Goal: Task Accomplishment & Management: Manage account settings

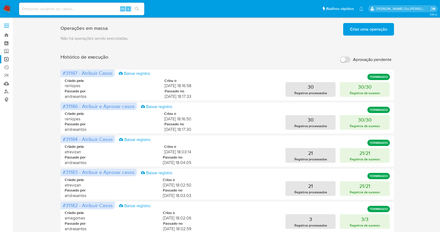
click at [347, 58] on input "Aprovação pendente" at bounding box center [345, 59] width 10 height 6
checkbox input "true"
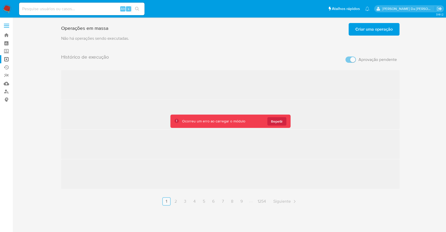
click at [351, 62] on div "Histórico de execução Aprovação pendente ‌ ‌ ‌ ‌ Anterior 1 2 3 4 5 6 7 8 9 125…" at bounding box center [230, 129] width 338 height 151
click at [346, 58] on div "Histórico de execução Aprovação pendente ‌ ‌ ‌ ‌ Anterior 1 2 3 4 5 6 7 8 9 125…" at bounding box center [230, 129] width 338 height 151
click at [279, 123] on span "Repetir" at bounding box center [277, 121] width 12 height 8
click at [349, 60] on div "Histórico de execução Aprovação pendente ‌ ‌ ‌ ‌ Anterior 1 2 3 4 5 6 7 8 9 125…" at bounding box center [230, 129] width 338 height 151
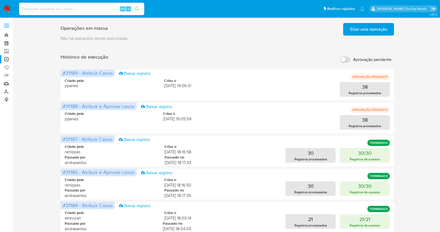
click at [425, 168] on div "Operações em massa Criar uma operação Só pode haver no máximo 5 recursos colado…" at bounding box center [227, 217] width 417 height 393
click at [353, 57] on span "Aprovação pendente" at bounding box center [372, 59] width 38 height 5
click at [351, 57] on input "Aprovação pendente" at bounding box center [345, 59] width 10 height 6
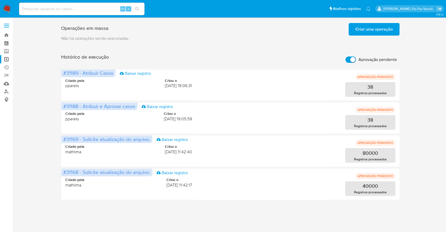
click at [349, 61] on input "Aprovação pendente" at bounding box center [350, 59] width 10 height 6
checkbox input "false"
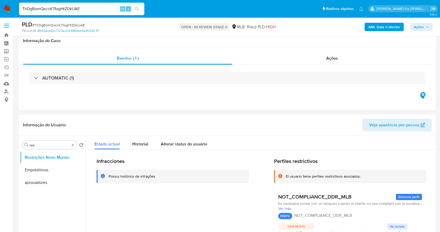
select select "10"
click at [112, 11] on input "ThDgBomQxccK71ogHtZ0kUAE" at bounding box center [81, 8] width 125 height 7
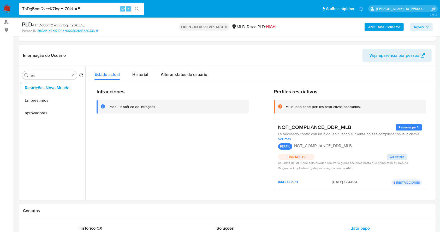
click at [112, 11] on input "ThDgBomQxccK71ogHtZ0kUAE" at bounding box center [81, 8] width 125 height 7
type input "A14HvAmdiK3V0vbQL6xIOgwr"
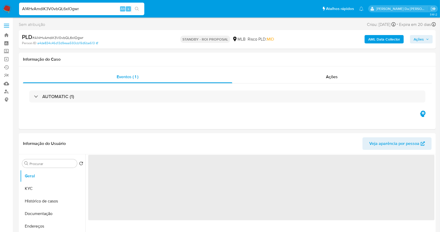
select select "10"
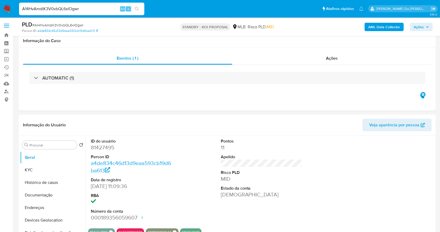
scroll to position [120, 0]
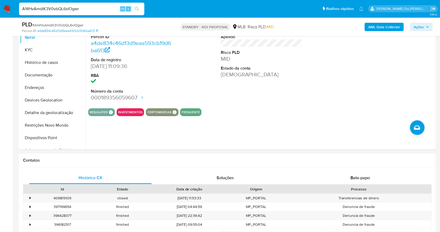
click at [113, 11] on input "A14HvAmdiK3V0vbQL6xIOgwr" at bounding box center [81, 8] width 125 height 7
paste input "KV1A6Um7yWJg1884kIcinTtQ"
type input "KV1A6Um7yWJg1884kIcinTtQ"
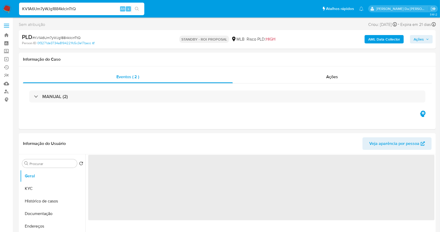
select select "10"
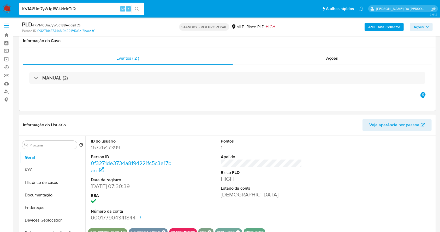
scroll to position [120, 0]
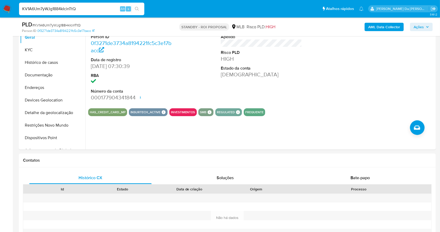
click at [84, 13] on div "KV1A6Um7yWJg1884kIcinTtQ Alt s" at bounding box center [81, 9] width 125 height 13
click at [86, 8] on input "KV1A6Um7yWJg1884kIcinTtQ" at bounding box center [81, 8] width 125 height 7
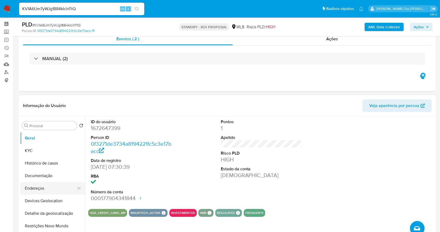
scroll to position [15, 0]
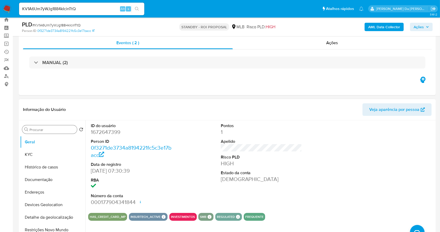
click at [61, 129] on input "Procurar" at bounding box center [51, 129] width 45 height 5
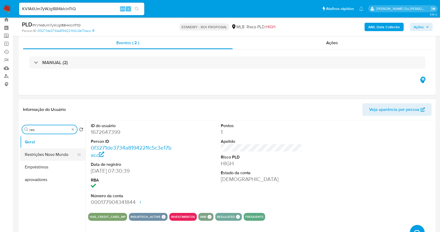
type input "res"
click at [61, 156] on button "Restrições Novo Mundo" at bounding box center [50, 154] width 61 height 13
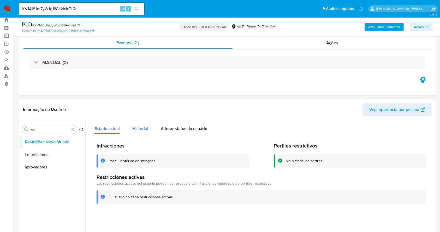
click at [140, 126] on span "Historial" at bounding box center [140, 128] width 16 height 6
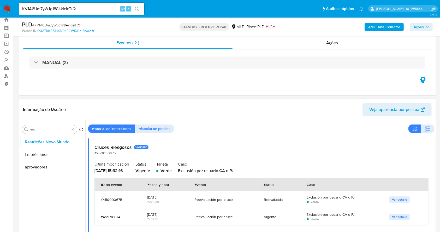
scroll to position [0, 0]
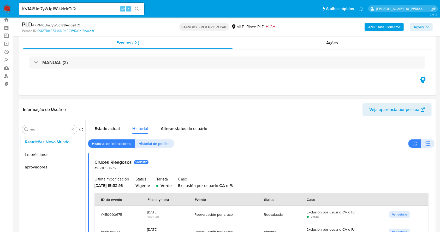
click at [257, 115] on header "Informação do Usuário Veja aparência por pessoa" at bounding box center [227, 109] width 409 height 13
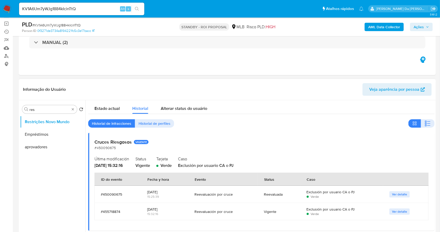
scroll to position [50, 0]
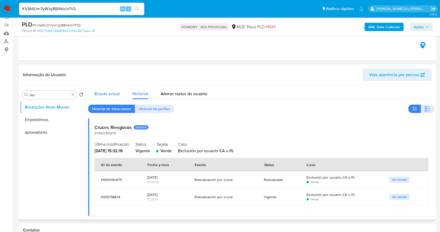
click at [103, 86] on div "Estado actual" at bounding box center [106, 92] width 25 height 14
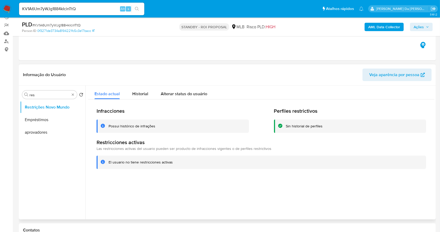
click at [191, 101] on div "Infracciones Possui histórico de infrações Perfiles restrictivos Sin historial …" at bounding box center [261, 138] width 346 height 78
click at [191, 93] on span "Alterar status do usuário" at bounding box center [184, 94] width 46 height 6
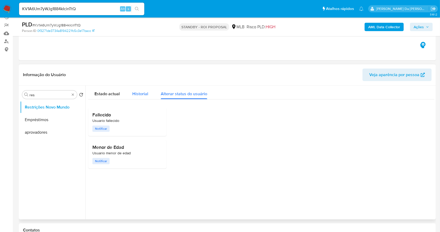
click at [145, 92] on span "Historial" at bounding box center [140, 94] width 16 height 6
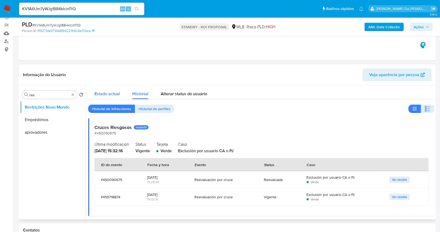
click at [111, 92] on span "Estado actual" at bounding box center [106, 94] width 25 height 6
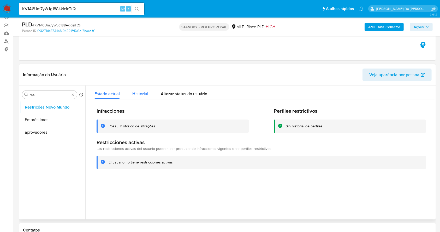
click at [134, 93] on span "Historial" at bounding box center [140, 94] width 16 height 6
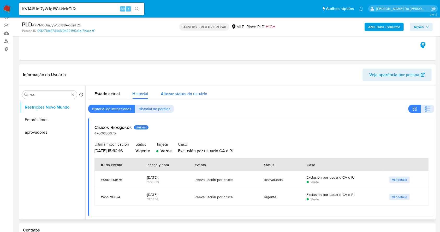
click at [187, 93] on span "Alterar status do usuário" at bounding box center [184, 94] width 46 height 6
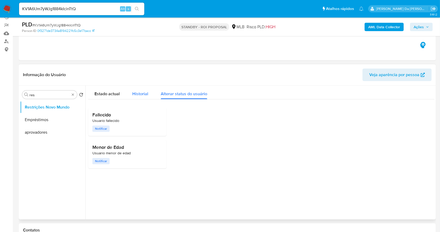
click at [141, 96] on span "Historial" at bounding box center [140, 94] width 16 height 6
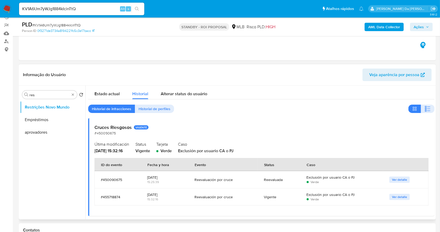
click at [273, 181] on div "Reevaluada" at bounding box center [279, 179] width 30 height 13
click at [264, 195] on div "Vigente" at bounding box center [279, 196] width 30 height 5
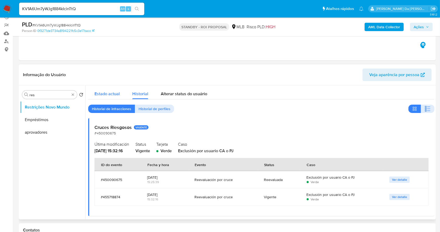
click at [92, 85] on button "Estado actual" at bounding box center [107, 92] width 38 height 14
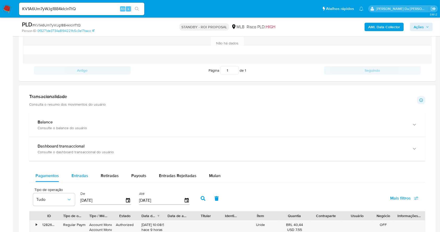
click at [76, 174] on span "Entradas" at bounding box center [80, 175] width 17 height 6
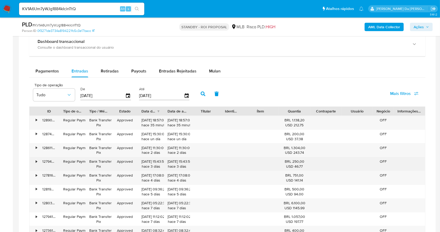
scroll to position [468, 0]
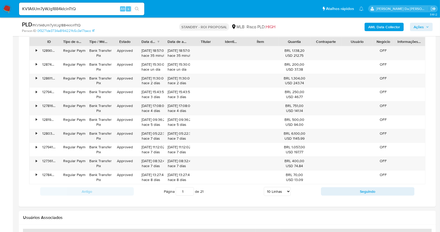
click at [276, 190] on select "5 Linhas 10 Linhas 20 Linhas 25 Linhas 50 Linhas 100 Linhas" at bounding box center [277, 191] width 27 height 9
select select "100"
click at [264, 187] on select "5 Linhas 10 Linhas 20 Linhas 25 Linhas 50 Linhas 100 Linhas" at bounding box center [277, 191] width 27 height 9
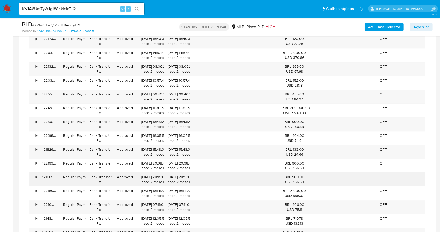
scroll to position [1788, 0]
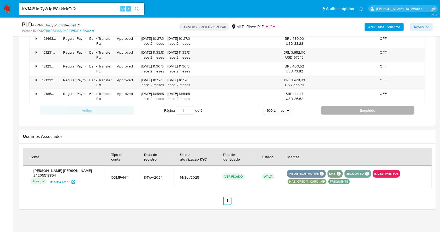
click at [346, 106] on button "Seguindo" at bounding box center [368, 110] width 94 height 8
type input "2"
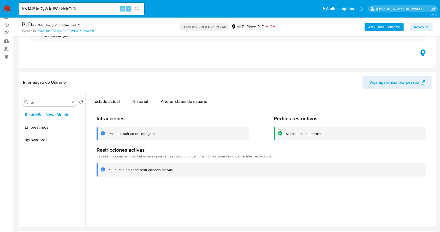
scroll to position [0, 0]
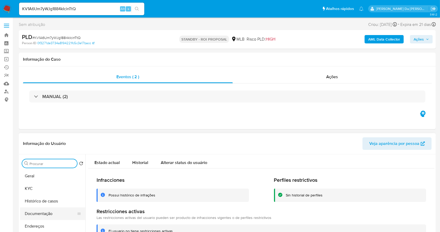
click at [39, 211] on button "Documentação" at bounding box center [50, 213] width 61 height 13
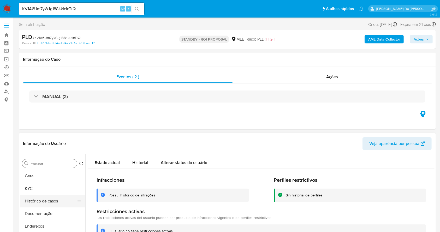
click at [40, 200] on button "Histórico de casos" at bounding box center [50, 200] width 61 height 13
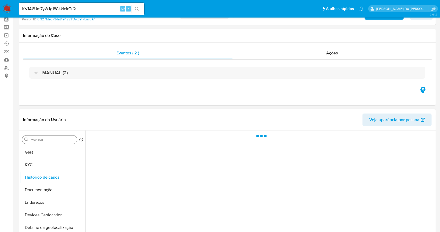
scroll to position [35, 0]
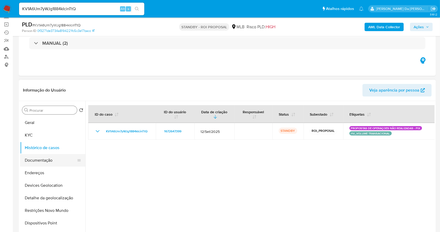
click at [48, 160] on button "Documentação" at bounding box center [50, 160] width 61 height 13
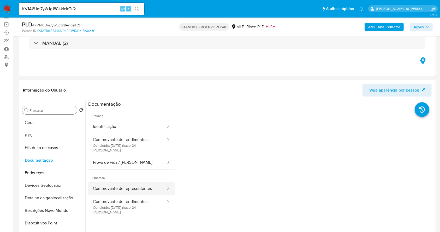
click at [131, 182] on button "Comprovante de representantes" at bounding box center [127, 188] width 78 height 13
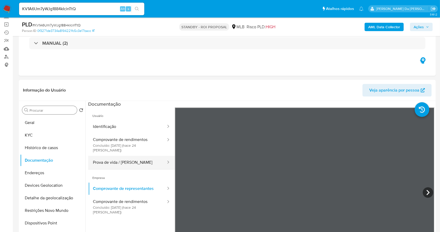
click at [135, 158] on button "Prova de vida / Selfie" at bounding box center [127, 162] width 78 height 13
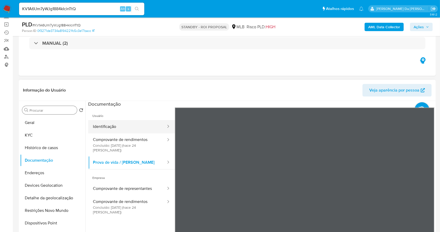
click at [127, 126] on button "Identificação" at bounding box center [127, 126] width 78 height 13
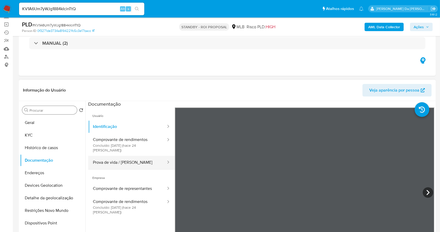
click at [124, 158] on button "Prova de vida / Selfie" at bounding box center [127, 162] width 78 height 13
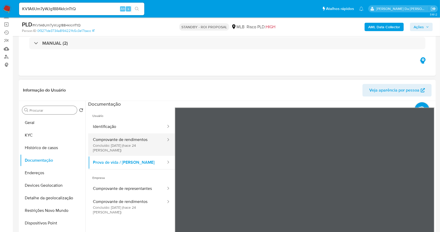
click at [141, 135] on button "Comprovante de rendimentos Concluído: 12/09/2025 (hace 24 días)" at bounding box center [127, 144] width 78 height 22
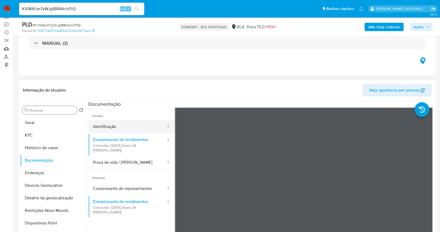
click at [121, 125] on button "Identificação" at bounding box center [127, 126] width 78 height 13
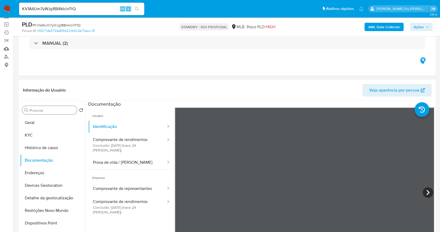
click at [97, 10] on input "KV1A6Um7yWJg1884kIcinTtQ" at bounding box center [81, 8] width 125 height 7
paste input "8yygr5rcRAHfHvG8Dw6jwk4t"
type input "8yygr5rcRAHfHvG8Dw6jwk4t"
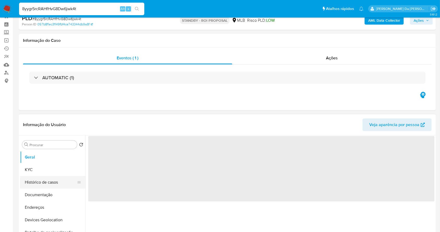
scroll to position [35, 0]
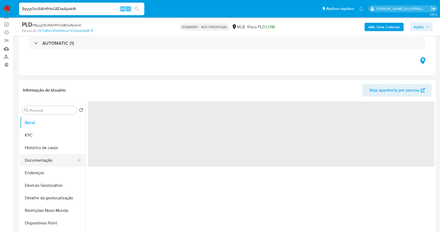
select select "10"
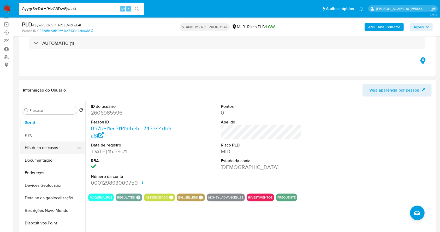
click at [48, 145] on button "Histórico de casos" at bounding box center [50, 147] width 61 height 13
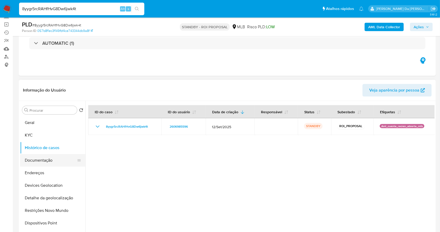
click at [51, 160] on button "Documentação" at bounding box center [50, 160] width 61 height 13
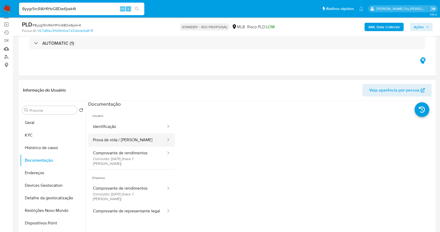
click at [115, 137] on button "Prova de vida / Selfie" at bounding box center [127, 139] width 78 height 13
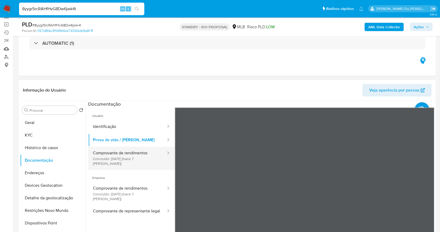
click at [145, 159] on button "Comprovante de rendimentos Concluído: 29/09/2025 (hace 7 días)" at bounding box center [127, 157] width 78 height 22
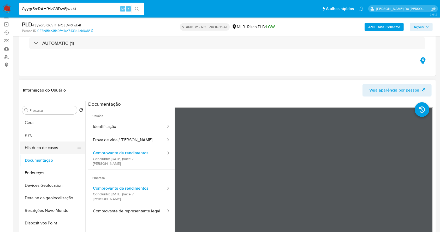
click at [59, 147] on button "Histórico de casos" at bounding box center [50, 147] width 61 height 13
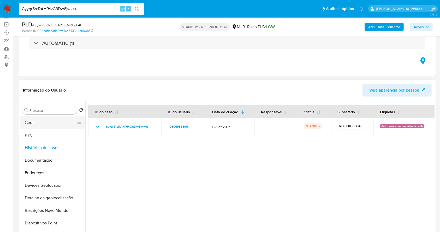
click at [40, 124] on button "Geral" at bounding box center [50, 122] width 61 height 13
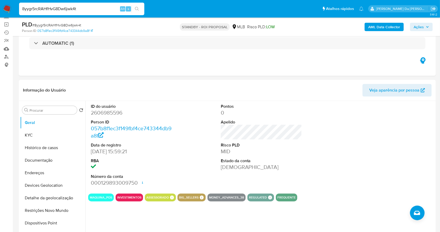
click at [118, 10] on input "8yygr5rcRAHfHvG8Dw6jwk4t" at bounding box center [81, 8] width 125 height 7
click at [118, 9] on input "8yygr5rcRAHfHvG8Dw6jwk4t" at bounding box center [81, 8] width 125 height 7
paste input "ADoCm2Ia4zcnHlvvEsJLCwEf"
type input "ADoCm2Ia4zcnHlvvEsJLCwEf"
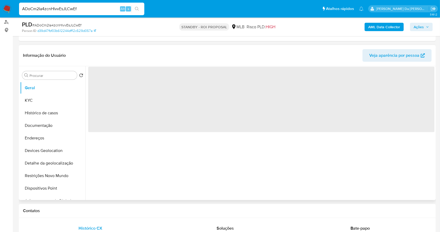
select select "10"
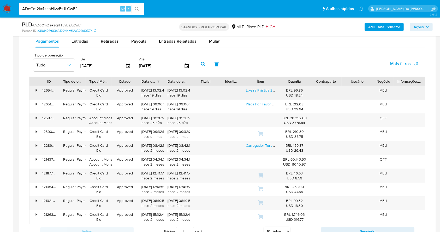
scroll to position [418, 0]
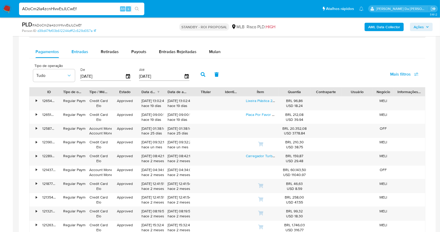
click at [86, 57] on div "Entradas" at bounding box center [80, 51] width 17 height 13
select select "10"
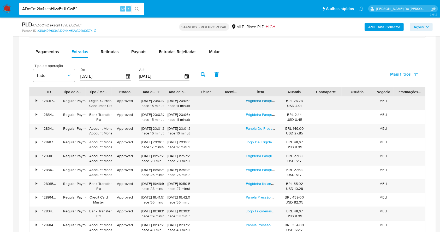
click at [266, 101] on link "Frigideira Panquequeira Antiaderente 22 Cm Cor Vermelho" at bounding box center [293, 100] width 95 height 5
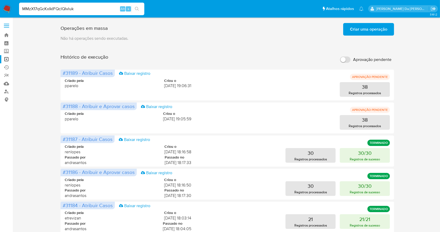
type input "MMzX17qGcKxIkIFQclQIvluk"
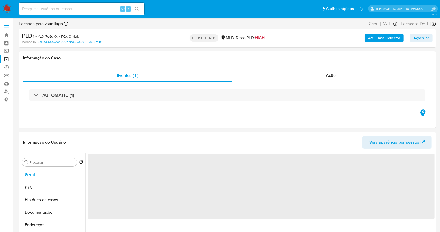
select select "10"
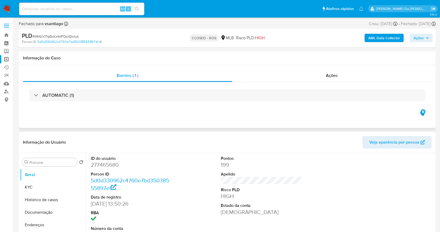
click at [297, 103] on div "AUTOMATIC (1)" at bounding box center [227, 95] width 409 height 26
click at [117, 8] on input at bounding box center [81, 8] width 125 height 7
paste input "RbTPWtlkS3B23Sswxco68SRB"
type input "RbTPWtlkS3B23Sswxco68SRB"
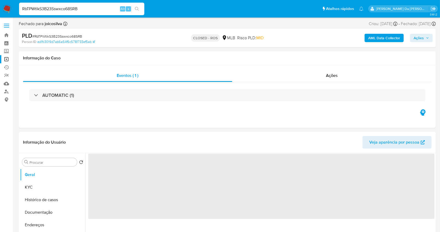
select select "10"
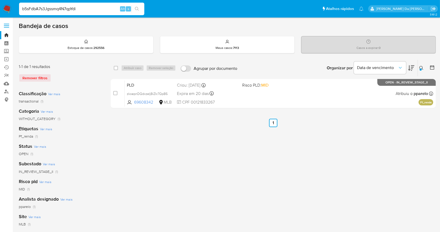
type input "b5sFdbA7s3Jgssmq4N7qpYdi"
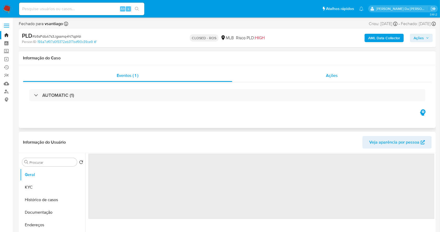
select select "10"
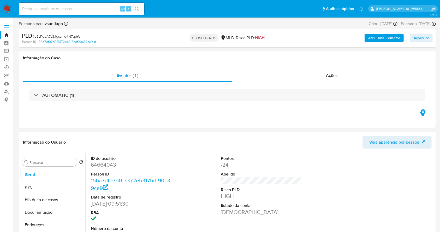
click at [107, 5] on div "Alt s" at bounding box center [81, 9] width 125 height 13
click at [96, 14] on div "Alt s" at bounding box center [81, 9] width 125 height 13
click at [95, 10] on input at bounding box center [81, 8] width 125 height 7
paste input "MMzX17qGcKxIkIFQclQIvluk"
type input "MMzX17qGcKxIkIFQclQIvluk"
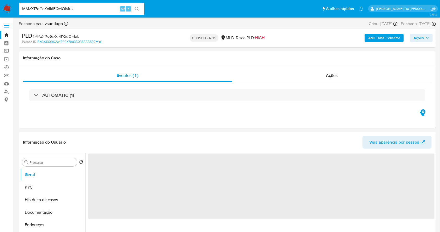
select select "10"
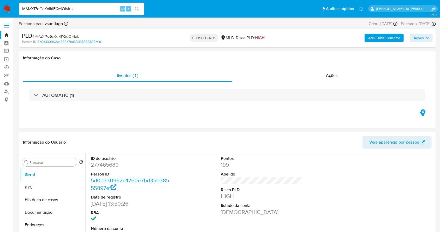
click at [106, 3] on div "MMzX17qGcKxIkIFQclQIvluk Alt s" at bounding box center [81, 9] width 125 height 13
click at [101, 10] on input "MMzX17qGcKxIkIFQclQIvluk" at bounding box center [81, 8] width 125 height 7
paste input "RHFDIwIvNqrWHAfRVsFVZ7Fg"
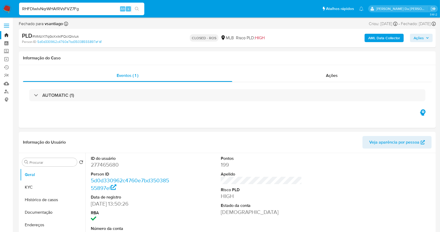
type input "RHFDIwIvNqrWHAfRVsFVZ7Fg"
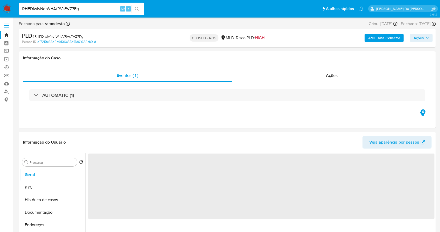
select select "10"
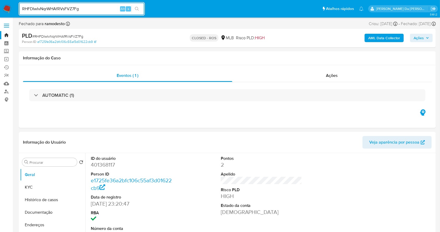
click at [97, 11] on input "RHFDIwIvNqrWHAfRVsFVZ7Fg" at bounding box center [81, 8] width 125 height 7
paste input "1zGlHgek6mhuSK6QXAXlSJuw"
type input "1zGlHgek6mhuSK6QXAXlSJuw"
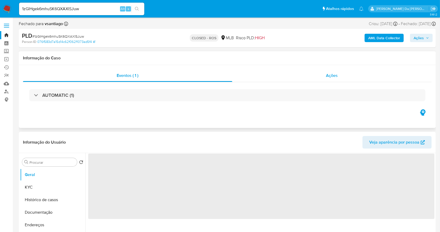
select select "10"
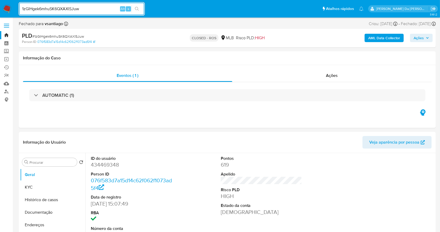
click at [109, 11] on input "1zGlHgek6mhuSK6QXAXlSJuw" at bounding box center [81, 8] width 125 height 7
paste input "bLodaC6nF05qkFwb824Xl7co"
type input "bLodaC6nF05qkFwb824Xl7co"
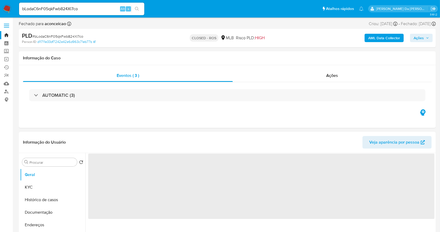
select select "10"
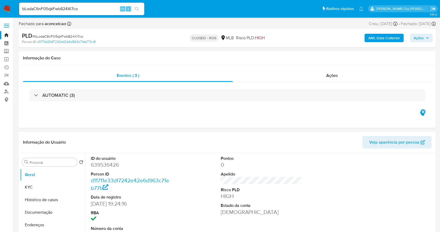
click at [108, 12] on div "bLodaC6nF05qkFwb824Xl7co Alt s" at bounding box center [81, 9] width 125 height 13
click at [107, 10] on input "bLodaC6nF05qkFwb824Xl7co" at bounding box center [81, 8] width 125 height 7
paste input "RbTPWtlkS3B23Sswxco68SRB"
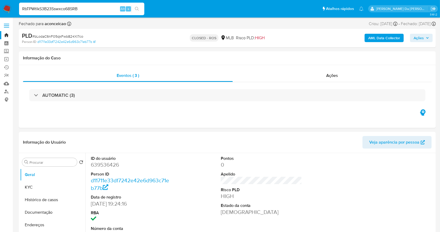
type input "RbTPWtlkS3B23Sswxco68SRB"
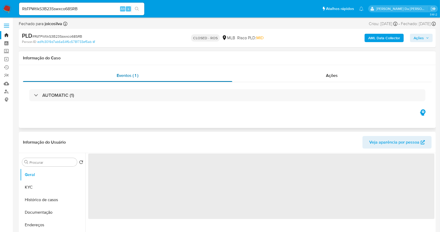
select select "10"
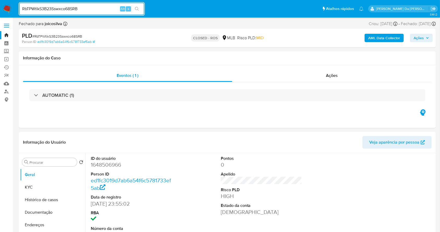
click at [101, 7] on input "RbTPWtlkS3B23Sswxco68SRB" at bounding box center [81, 8] width 125 height 7
click at [102, 8] on input "RbTPWtlkS3B23Sswxco68SRB" at bounding box center [81, 8] width 125 height 7
paste input "ruF4mZf2DQwPuHx0Y90NuWla"
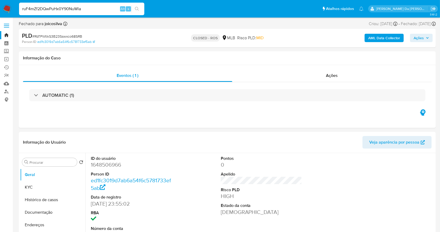
type input "ruF4mZf2DQwPuHx0Y90NuWla"
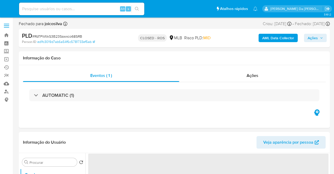
select select "10"
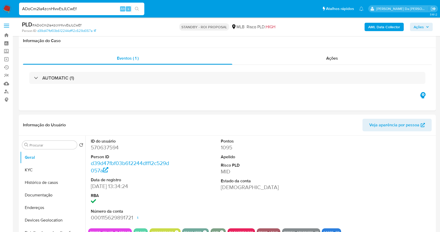
select select "10"
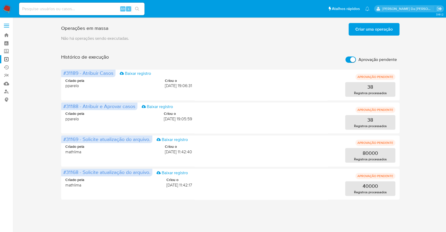
click at [382, 30] on span "Criar uma operação" at bounding box center [373, 28] width 37 height 11
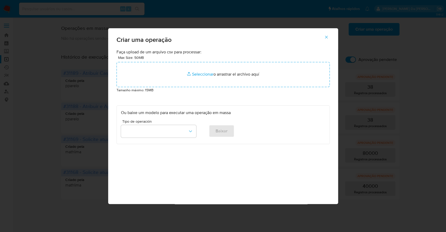
click at [326, 36] on icon "button" at bounding box center [326, 37] width 5 height 5
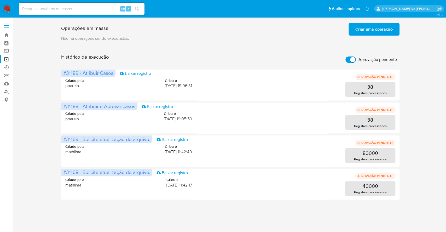
click at [10, 9] on img at bounding box center [7, 8] width 9 height 9
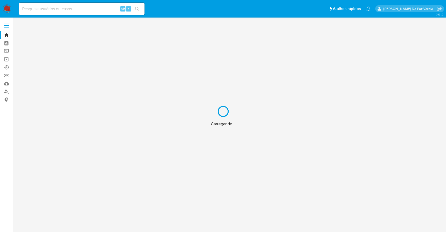
click at [225, 140] on div "Carregando..." at bounding box center [223, 116] width 446 height 232
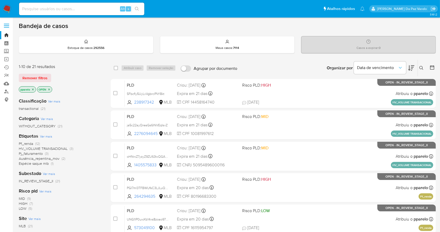
click at [421, 68] on icon at bounding box center [421, 68] width 4 height 4
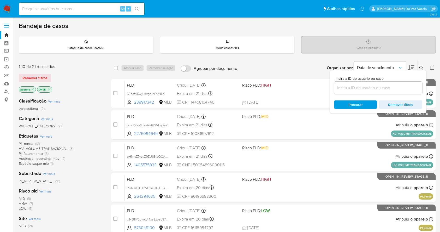
click at [402, 88] on input at bounding box center [378, 87] width 88 height 7
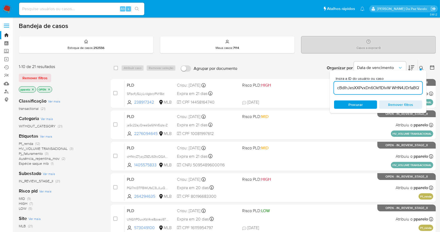
scroll to position [0, 200]
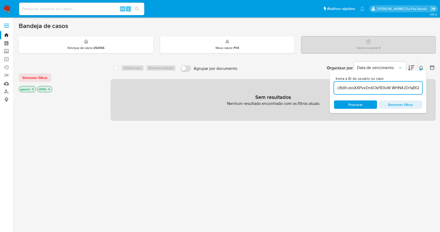
click at [390, 88] on input "cBdIhJesXXPvxDn6Okf1DIvW WHN4JDr1aBQYMbrUEpWzfFGR TBWtJhdDz6RN4unzuCm1u11T 5Rns…" at bounding box center [378, 87] width 88 height 7
click at [393, 87] on input "cBdIhJesXXPvxDn6Okf1DIvW WHN4JDr1aBQYMbrUEpWzfFGR TBWtJhdDz6RN4unzuCm1u11T 5Rns…" at bounding box center [378, 87] width 88 height 7
drag, startPoint x: 395, startPoint y: 88, endPoint x: 423, endPoint y: 89, distance: 27.7
click at [423, 89] on div "Insira a ID do usuário ou caso cBdIhJesXXPvxDn6Okf1DIvW,WHN4JDr1aBQYMbrUEpWzfFG…" at bounding box center [378, 91] width 97 height 43
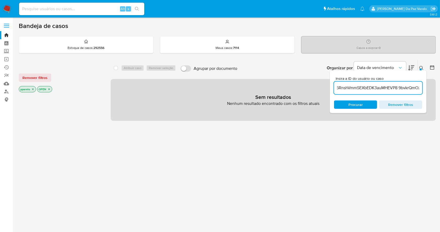
click at [400, 88] on input "cBdIhJesXXPvxDn6Okf1DIvW,WHN4JDr1aBQYMbrUEpWzfFGR TBWtJhdDz6RN4unzuCm1u11T 5Rns…" at bounding box center [378, 87] width 88 height 7
drag, startPoint x: 384, startPoint y: 89, endPoint x: 436, endPoint y: 91, distance: 52.2
click at [436, 91] on main "3.161.2" at bounding box center [220, 159] width 440 height 318
click at [401, 87] on input "cBdIhJesXXPvxDn6Okf1DIvW,WHN4JDr1aBQYMbrUEpWzfFGR TBWtJhdDz6RN4unzuCm1u11T 5Rns…" at bounding box center [378, 87] width 88 height 7
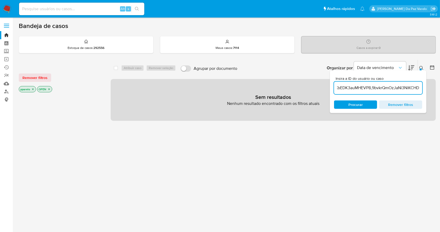
scroll to position [0, 0]
click at [34, 90] on icon "close-filter" at bounding box center [32, 88] width 3 height 3
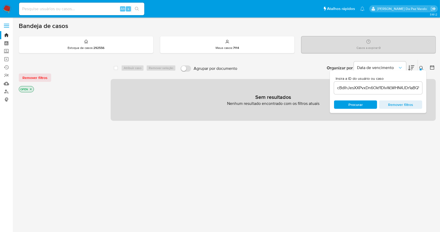
click at [31, 90] on icon "close-filter" at bounding box center [30, 88] width 3 height 3
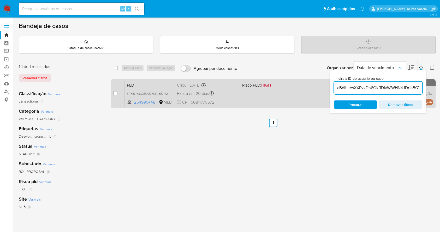
drag, startPoint x: 353, startPoint y: 87, endPoint x: 303, endPoint y: 88, distance: 50.1
click at [303, 88] on div "select-all-cases-checkbox Atribuir caso Remover seleção Agrupar por documento O…" at bounding box center [273, 85] width 325 height 51
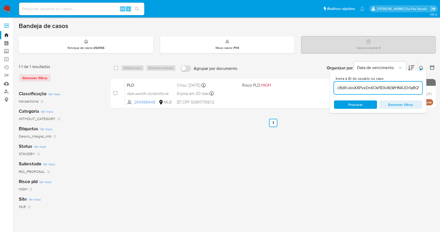
click at [369, 89] on input "cBdIhJesXXPvxDn6Okf1DIvW,WHN4JDr1aBQYMbrUEpWzfFGR TBWtJhdDz6RN4unzuCm1u11T 5Rns…" at bounding box center [378, 87] width 88 height 7
drag, startPoint x: 394, startPoint y: 88, endPoint x: 416, endPoint y: 88, distance: 21.7
click at [416, 88] on input "cBdIhJesXXPvxDn6Okf1DIvW,WHN4JDr1aBQYMbrUEpWzfFGR TBWtJhdDz6RN4unzuCm1u11T 5Rns…" at bounding box center [378, 87] width 88 height 7
click at [382, 87] on input "cBdIhJesXXPvxDn6Okf1DIvW,WHN4JDr1aBQYMbrUEpWzfFGR TBWtJhdDz6RN4unzuCm1u11T 5Rns…" at bounding box center [378, 87] width 88 height 7
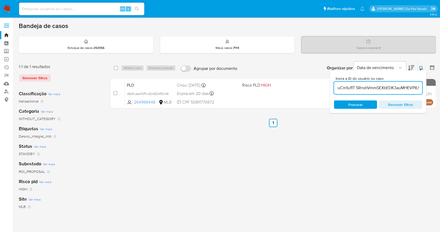
scroll to position [0, 198]
drag, startPoint x: 396, startPoint y: 89, endPoint x: 420, endPoint y: 89, distance: 24.5
click at [420, 89] on input "cBdIhJesXXPvxDn6Okf1DIvW,WHN4JDr1aBQYMbrUEpWzfFGRTBWtJhdDz6RN4unzuCm1u11T 5Rnsh…" at bounding box center [378, 87] width 88 height 7
click at [405, 88] on input "cBdIhJesXXPvxDn6Okf1DIvW,WHN4JDr1aBQYMbrUEpWzfFGRTBWtJhdDz6RN4unzuCm1u11T 5Rnsh…" at bounding box center [378, 87] width 88 height 7
click at [420, 89] on input "cBdIhJesXXPvxDn6Okf1DIvW,WHN4JDr1aBQYMbrUEpWzfFGRTBWtJhdDz6RN4unzuCm1u11T 5Rnsh…" at bounding box center [378, 87] width 88 height 7
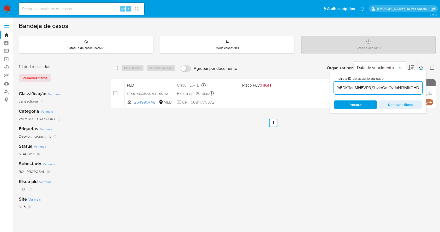
click at [351, 92] on div "cBdIhJesXXPvxDn6Okf1DIvW,WHN4JDr1aBQYMbrUEpWzfFGRTBWtJhdDz6RN4unzuCm1u11T 5Rnsh…" at bounding box center [378, 87] width 88 height 13
click at [402, 80] on div "Insira a ID do usuário ou caso cBdIhJesXXPvxDn6Okf1DIvW,WHN4JDr1aBQYMbrUEpWzfFG…" at bounding box center [378, 84] width 88 height 17
click at [400, 85] on input "cBdIhJesXXPvxDn6Okf1DIvW,WHN4JDr1aBQYMbrUEpWzfFGRTBWtJhdDz6RN4unzuCm1u11T 5Rnsh…" at bounding box center [378, 87] width 88 height 7
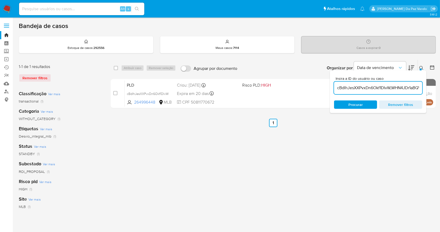
click at [400, 85] on input "cBdIhJesXXPvxDn6Okf1DIvW,WHN4JDr1aBQYMbrUEpWzfFGRTBWtJhdDz6RN4unzuCm1u11T 5Rnsh…" at bounding box center [378, 87] width 88 height 7
paste input
click at [422, 68] on icon at bounding box center [421, 68] width 4 height 4
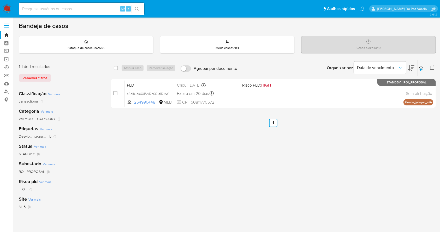
click at [422, 68] on icon at bounding box center [421, 68] width 4 height 4
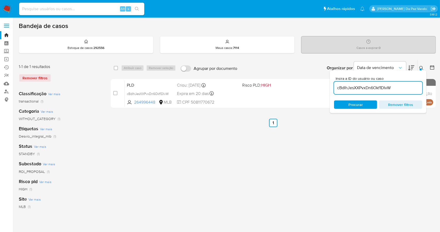
click at [404, 84] on input "cBdIhJesXXPvxDn6Okf1DIvW" at bounding box center [378, 87] width 88 height 7
click at [400, 87] on input "cBdIhJesXXPvxDn6Okf1DIvW" at bounding box center [378, 87] width 88 height 7
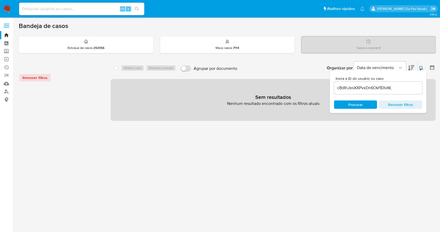
click at [398, 82] on div "Insira a ID do usuário ou caso cBdIhJesXXPvxDn6Okf1DIvW," at bounding box center [378, 84] width 88 height 17
click at [397, 87] on input "cBdIhJesXXPvxDn6Okf1DIvW," at bounding box center [378, 87] width 88 height 7
paste input "WHN4JDr1aBQYMbrUEpWzfFGR"
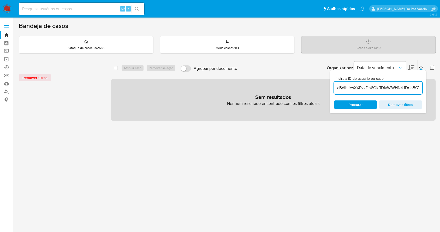
scroll to position [0, 32]
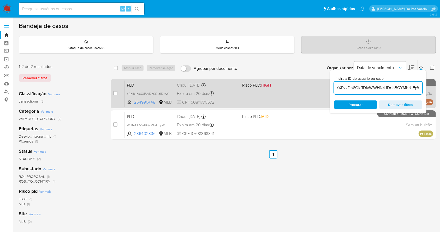
scroll to position [0, 32]
drag, startPoint x: 410, startPoint y: 87, endPoint x: 427, endPoint y: 89, distance: 16.8
click at [428, 88] on div "select-all-cases-checkbox Atribuir caso Remover seleção Agrupar por documento O…" at bounding box center [273, 101] width 325 height 82
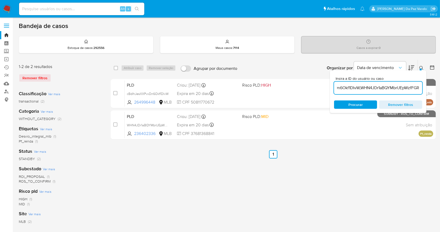
click at [421, 90] on input "cBdIhJesXXPvxDn6Okf1DIvW,WHN4JDr1aBQYMbrUEpWzfFGR" at bounding box center [378, 87] width 88 height 7
paste input "TBWtJhdDz6RN4unzuCm1u11T"
type input "cBdIhJesXXPvxDn6Okf1DIvW,WHN4JDr1aBQYMbrUEpWzfFGR,TBWtJhdDz6RN4unzuCm1u11T"
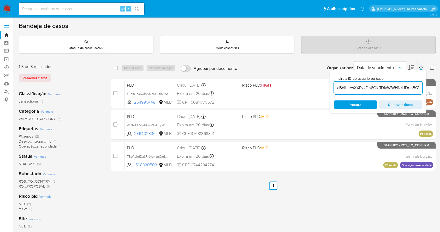
click at [422, 67] on icon at bounding box center [421, 68] width 4 height 4
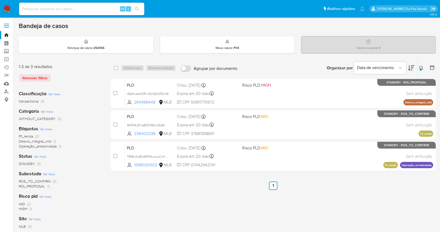
click at [421, 69] on div at bounding box center [421, 69] width 2 height 2
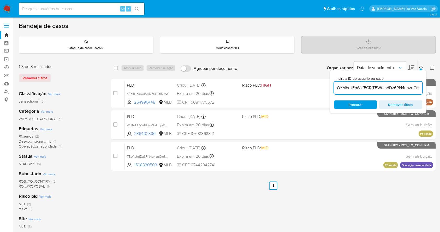
scroll to position [0, 88]
drag, startPoint x: 404, startPoint y: 89, endPoint x: 437, endPoint y: 88, distance: 32.4
click at [437, 88] on main "3.161.2" at bounding box center [220, 155] width 440 height 311
click at [418, 89] on input "cBdIhJesXXPvxDn6Okf1DIvW,WHN4JDr1aBQYMbrUEpWzfFGR,TBWtJhdDz6RN4unzuCm1u11T" at bounding box center [378, 87] width 88 height 7
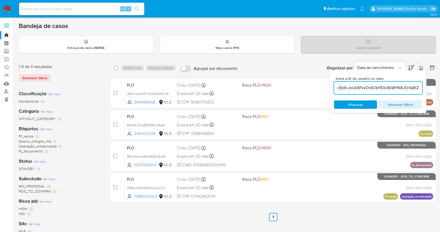
scroll to position [0, 86]
drag, startPoint x: 416, startPoint y: 86, endPoint x: 421, endPoint y: 87, distance: 5.7
click at [421, 87] on input "cBdIhJesXXPvxDn6Okf1DIvW,WHN4JDr1aBQYMbrUEpWzfFGR,TBWtJhdDz6RN4unzuCm1u11T,5Rns…" at bounding box center [378, 87] width 88 height 7
click at [413, 87] on input "cBdIhJesXXPvxDn6Okf1DIvW,WHN4JDr1aBQYMbrUEpWzfFGR,TBWtJhdDz6RN4unzuCm1u11T,5Rns…" at bounding box center [378, 87] width 88 height 7
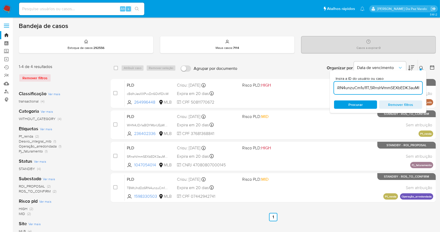
scroll to position [0, 151]
drag, startPoint x: 382, startPoint y: 86, endPoint x: 439, endPoint y: 91, distance: 57.4
click at [440, 91] on main "3.161.2" at bounding box center [220, 155] width 440 height 311
click at [422, 87] on input "cBdIhJesXXPvxDn6Okf1DIvW,WHN4JDr1aBQYMbrUEpWzfFGR,TBWtJhdDz6RN4unzuCm1u11T,5Rns…" at bounding box center [378, 87] width 88 height 7
paste input "9bvkrQmOzJaNi3NiKCHD"
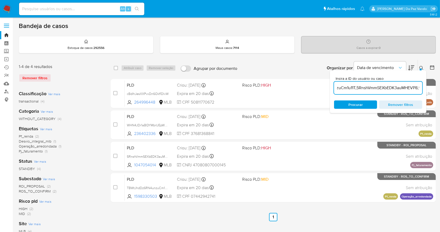
scroll to position [0, 198]
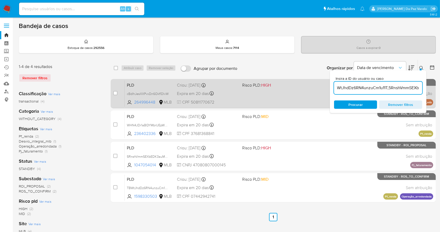
scroll to position [0, 198]
drag, startPoint x: 396, startPoint y: 88, endPoint x: 431, endPoint y: 88, distance: 35.5
click at [431, 88] on div "select-all-cases-checkbox Atribuir caso Remover seleção Agrupar por documento O…" at bounding box center [273, 132] width 325 height 145
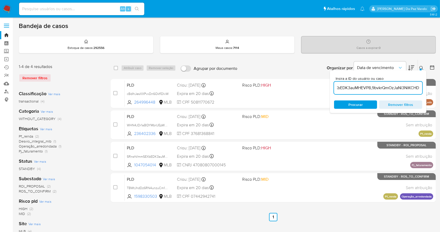
click at [398, 89] on input "cBdIhJesXXPvxDn6Okf1DIvW,WHN4JDr1aBQYMbrUEpWzfFGR,TBWtJhdDz6RN4unzuCm1u11T,5Rns…" at bounding box center [378, 87] width 88 height 7
type input "cBdIhJesXXPvxDn6Okf1DIvW,WHN4JDr1aBQYMbrUEpWzfFGR,TBWtJhdDz6RN4unzuCm1u11T,5Rns…"
click at [115, 68] on input "checkbox" at bounding box center [116, 68] width 4 height 4
checkbox input "true"
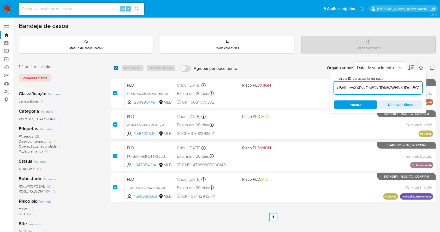
checkbox input "true"
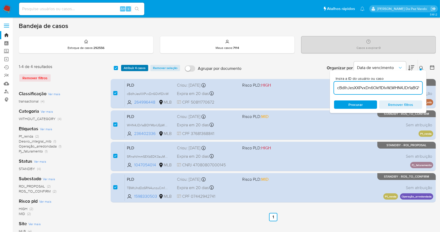
click at [129, 69] on span "Atribuir 4 casos" at bounding box center [135, 67] width 22 height 5
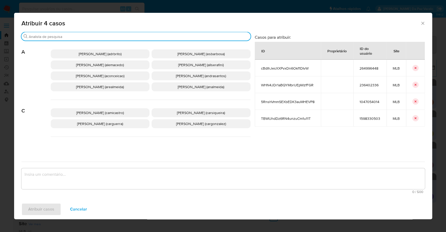
click at [169, 36] on input "Buscar" at bounding box center [138, 36] width 219 height 5
